Goal: Information Seeking & Learning: Check status

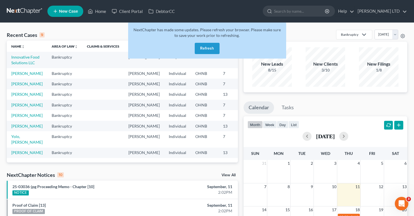
scroll to position [26, 0]
click at [208, 52] on button "Refresh" at bounding box center [207, 48] width 25 height 11
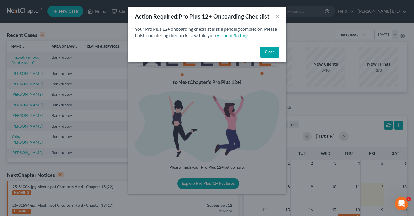
click at [268, 50] on button "Close" at bounding box center [269, 52] width 19 height 11
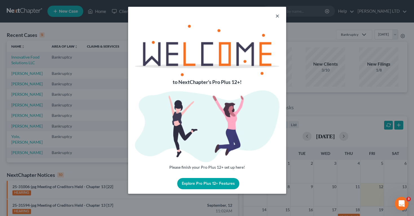
click at [276, 18] on button "×" at bounding box center [277, 15] width 4 height 7
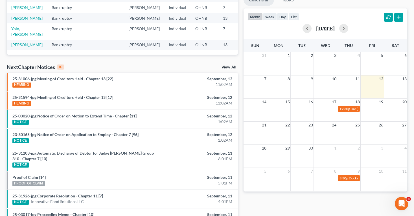
scroll to position [108, 0]
click at [59, 88] on div "HEARING" at bounding box center [84, 85] width 145 height 6
click at [126, 88] on div "HEARING" at bounding box center [84, 85] width 145 height 6
click at [114, 88] on div "25-31006-jpg Meeting of Creditors Held - Chapter 13 [22] HEARING" at bounding box center [85, 82] width 150 height 12
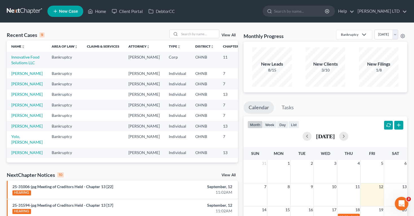
scroll to position [0, 0]
